Goal: Task Accomplishment & Management: Manage account settings

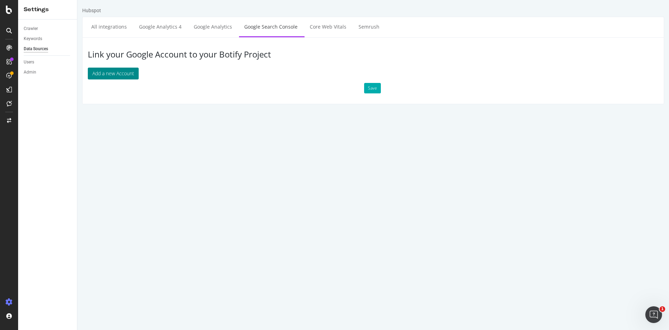
click at [128, 73] on button "Add a new Account" at bounding box center [113, 74] width 51 height 12
click at [116, 102] on div "Link your Google Account to your Botify Project Add a new Account Save" at bounding box center [372, 70] width 581 height 67
click at [117, 78] on button "Add a new Account" at bounding box center [113, 74] width 51 height 12
click at [190, 111] on html "Hubspot All integrations Google Analytics 4 Google Analytics Google Search Cons…" at bounding box center [372, 55] width 591 height 111
click at [36, 38] on div "Keywords" at bounding box center [33, 38] width 18 height 7
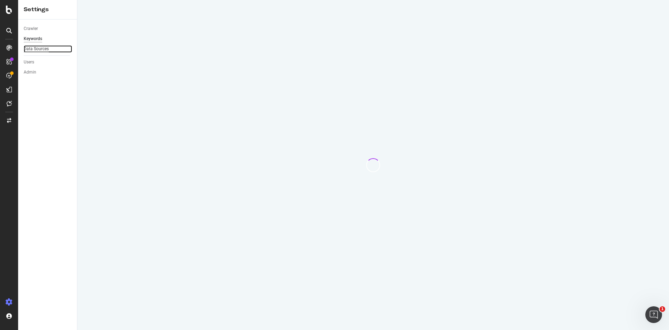
click at [35, 47] on div "Data Sources" at bounding box center [36, 48] width 25 height 7
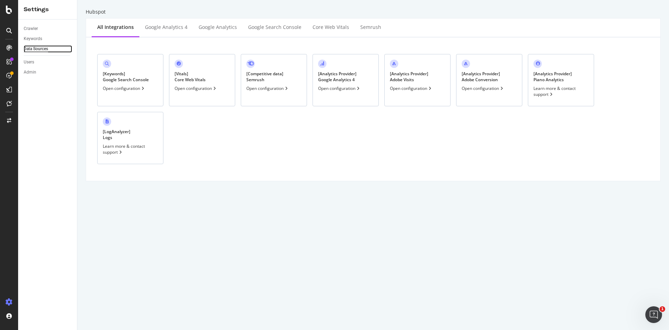
click at [33, 50] on div "Data Sources" at bounding box center [36, 48] width 24 height 7
click at [253, 23] on div "Google Search Console" at bounding box center [274, 27] width 64 height 19
